Goal: Navigation & Orientation: Find specific page/section

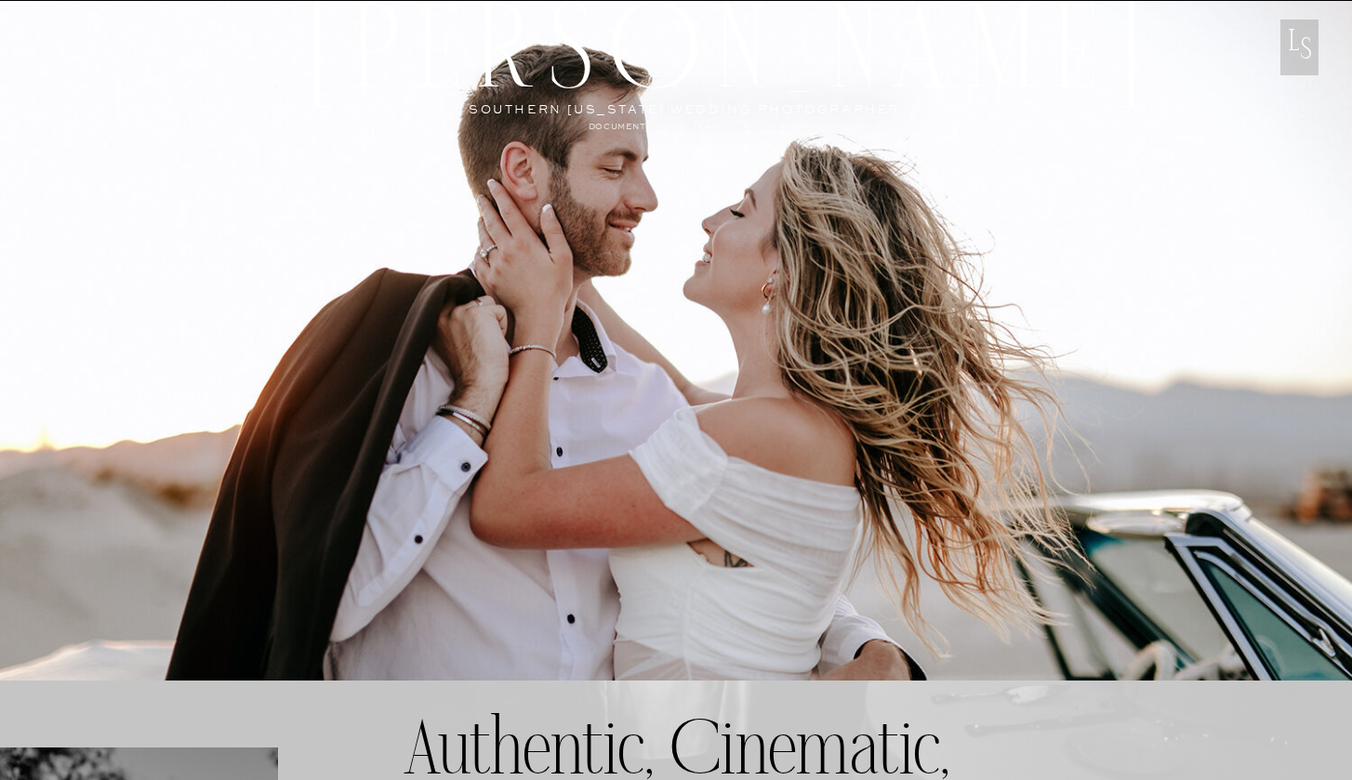
click at [418, 225] on div at bounding box center [676, 361] width 1352 height 760
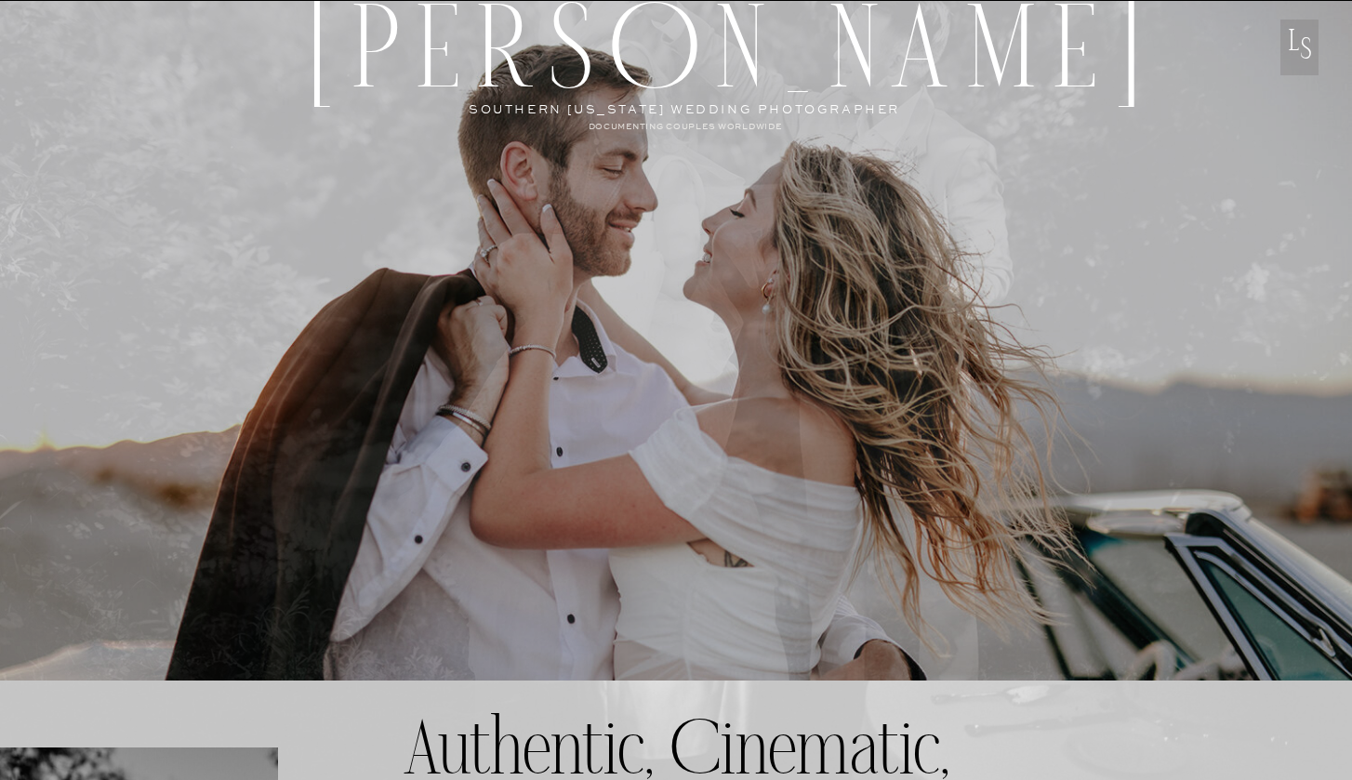
click at [597, 101] on h2 "[PERSON_NAME]" at bounding box center [690, 46] width 758 height 111
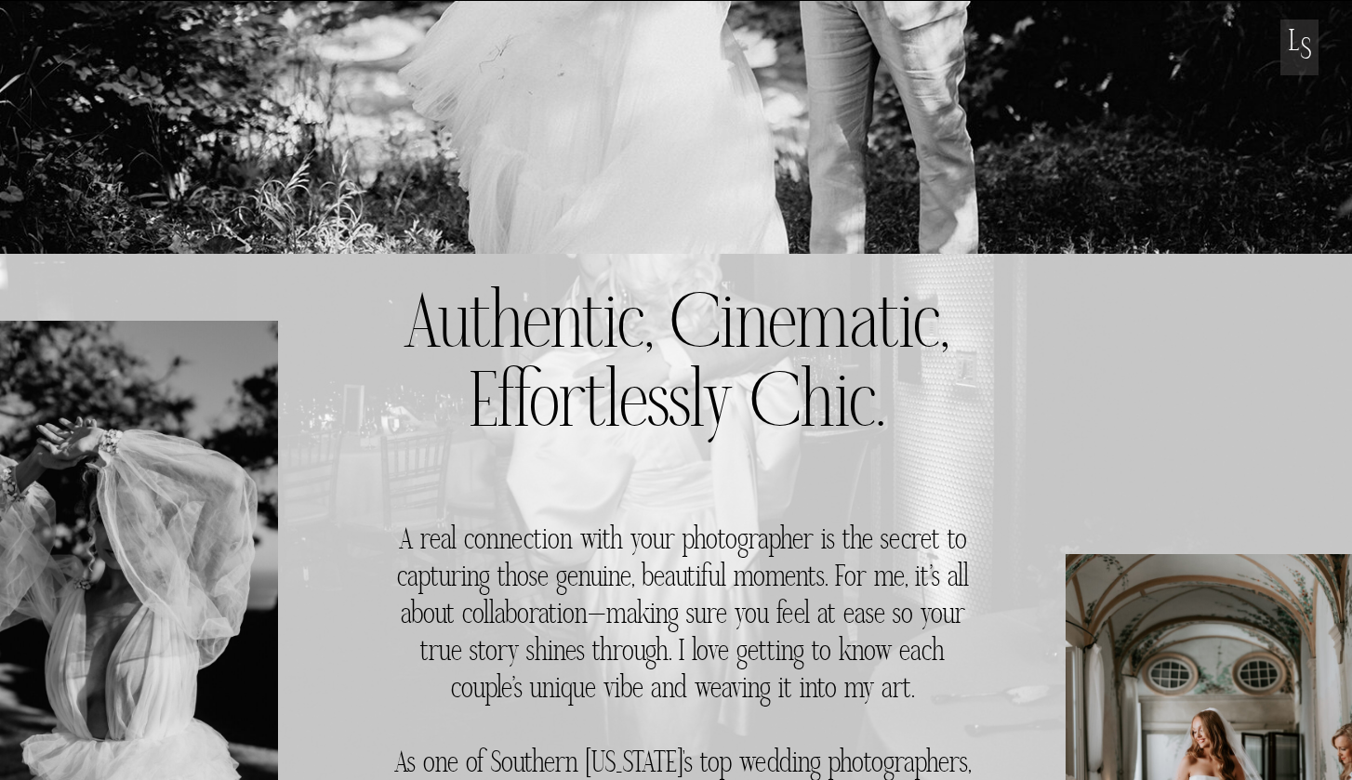
click at [669, 461] on h3 "Authentic, Cinematic, Effortlessly Chic." at bounding box center [676, 376] width 547 height 172
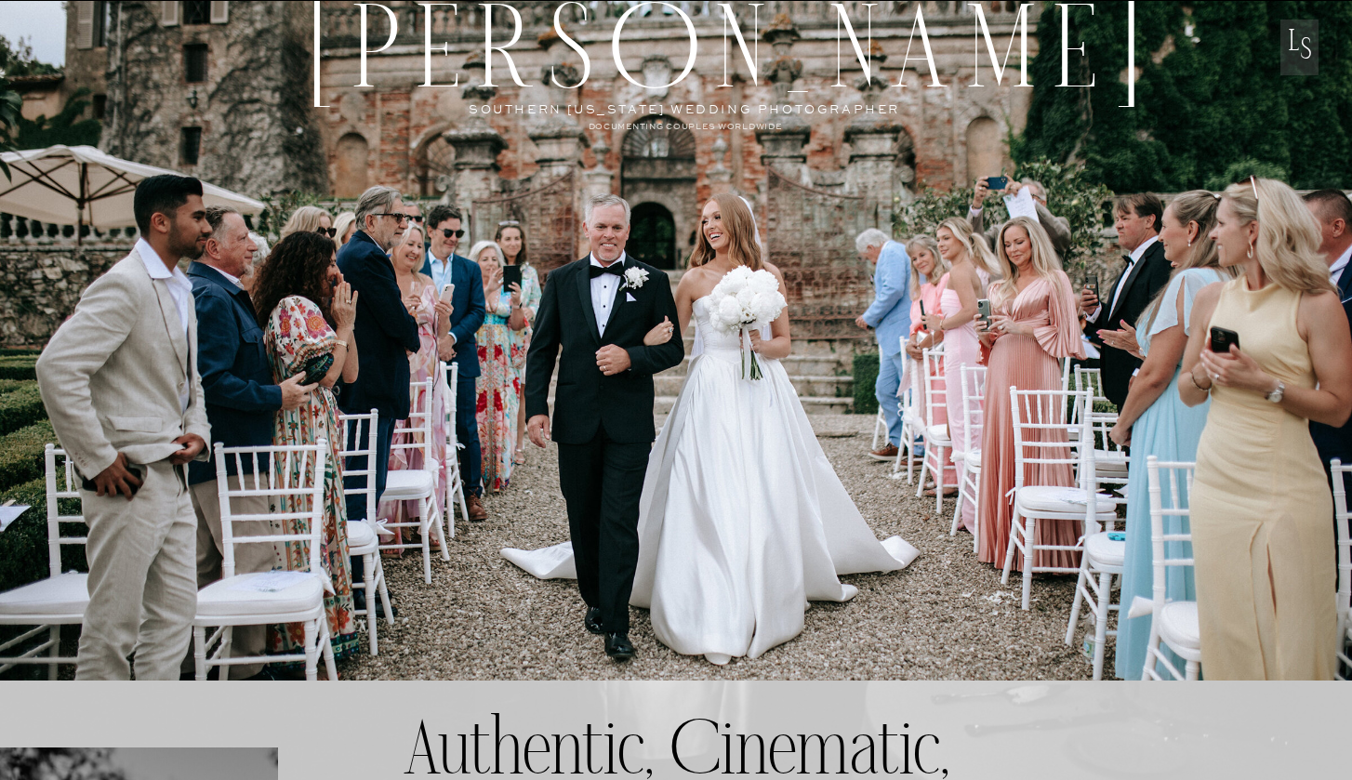
click at [26, 23] on div at bounding box center [676, 361] width 1352 height 760
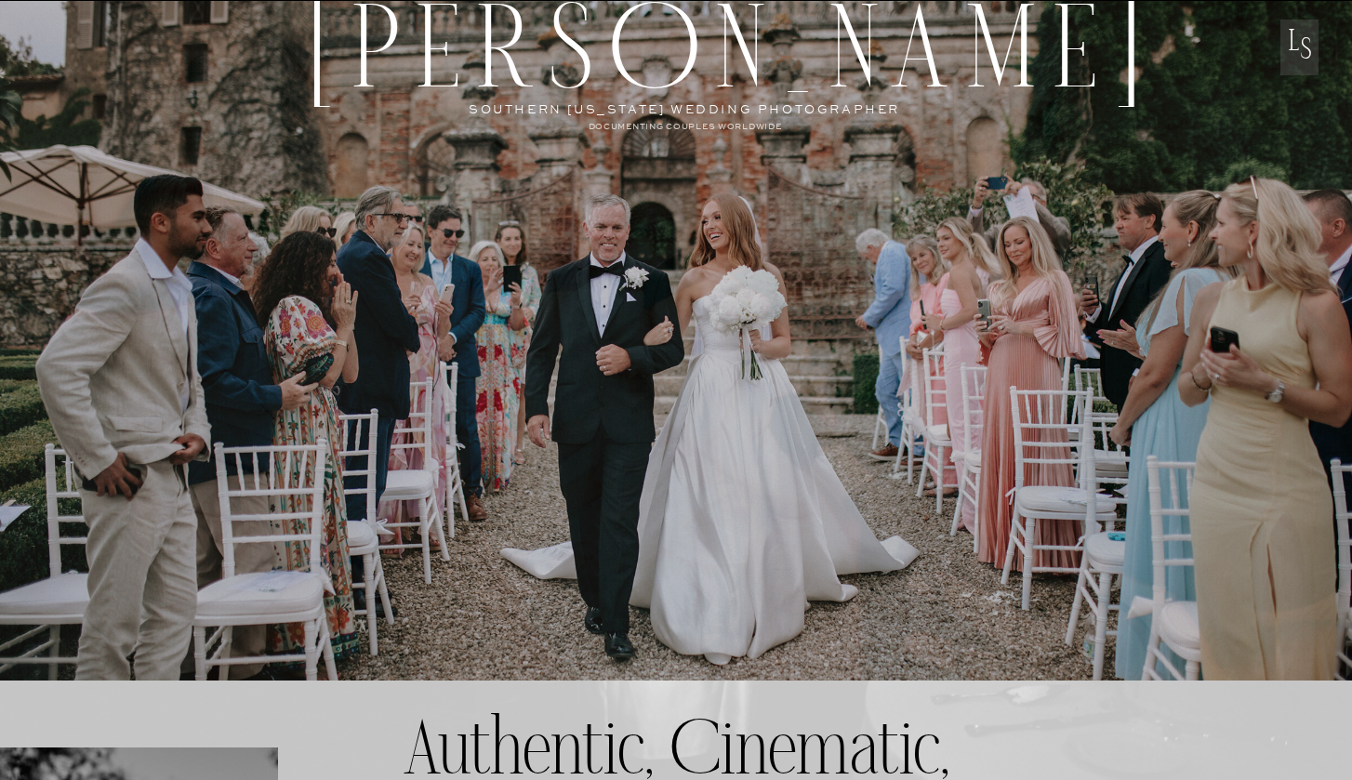
click at [1301, 48] on p "L" at bounding box center [1294, 53] width 38 height 45
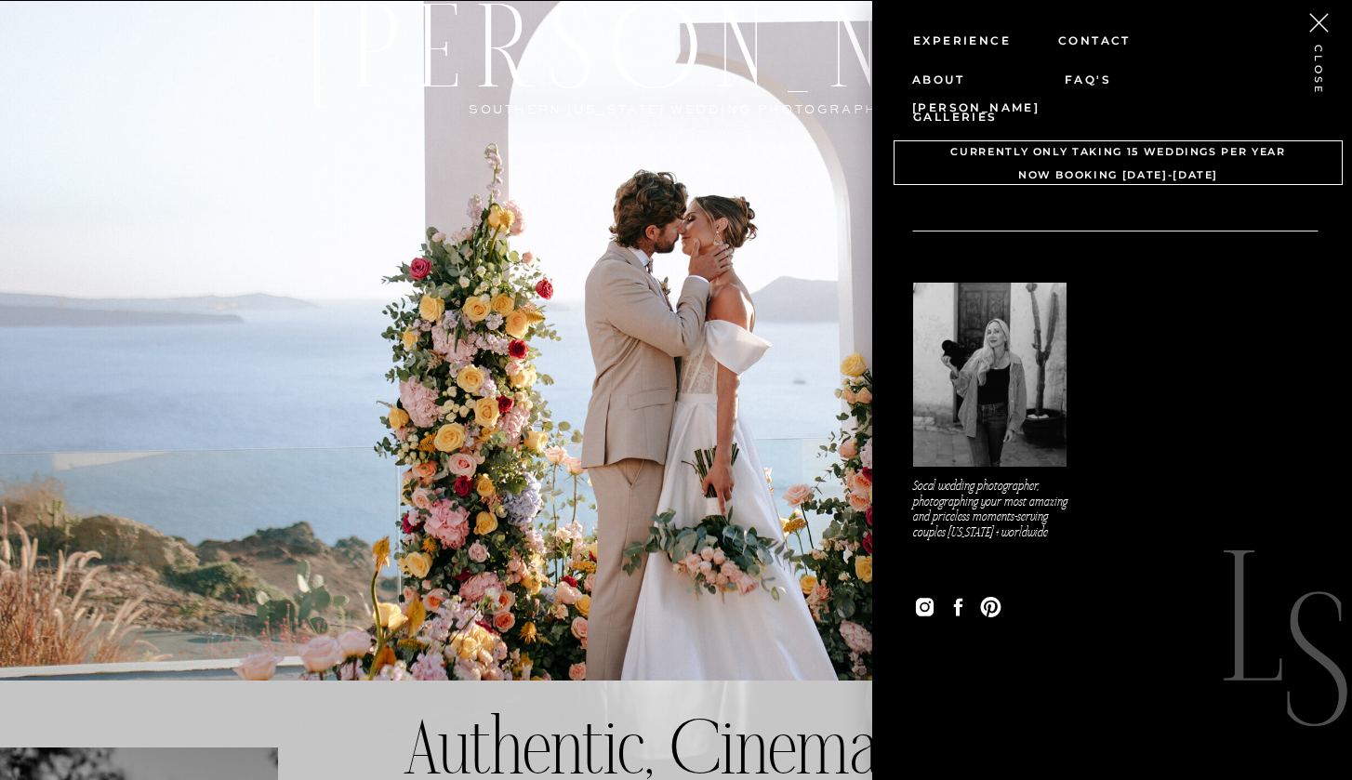
click at [988, 78] on nav "About [PERSON_NAME]" at bounding box center [969, 78] width 115 height 25
